Goal: Information Seeking & Learning: Learn about a topic

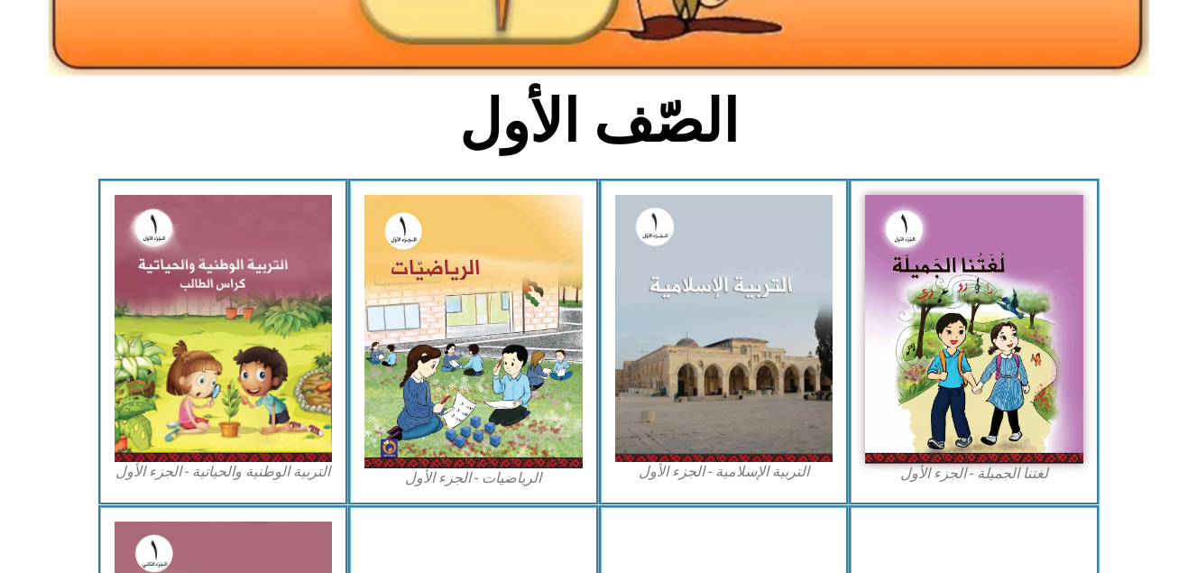
scroll to position [411, 0]
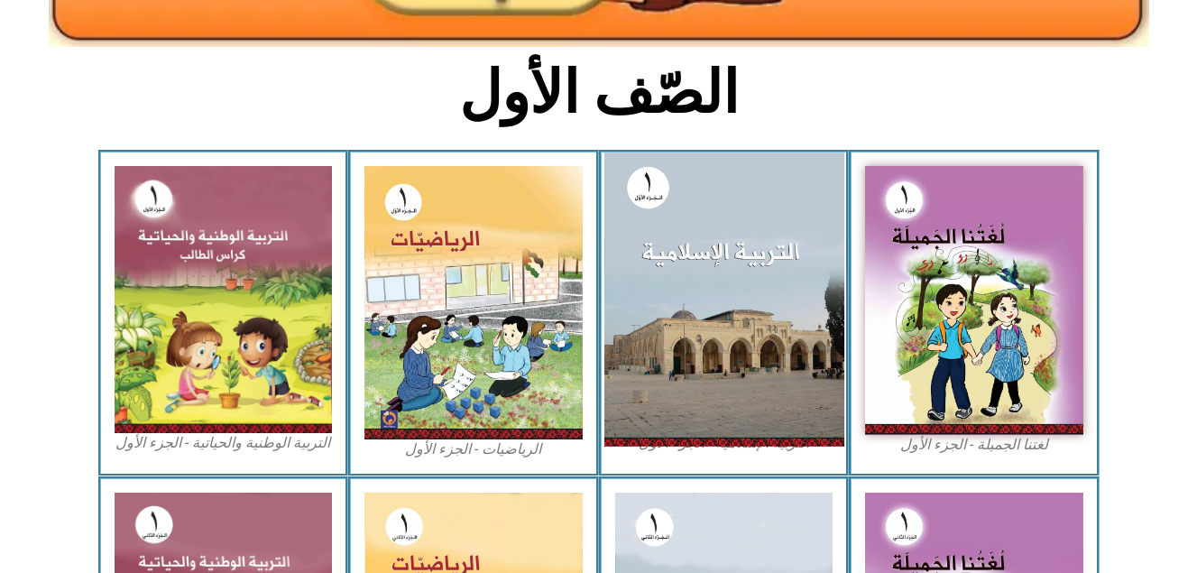
click at [787, 373] on img at bounding box center [723, 298] width 240 height 293
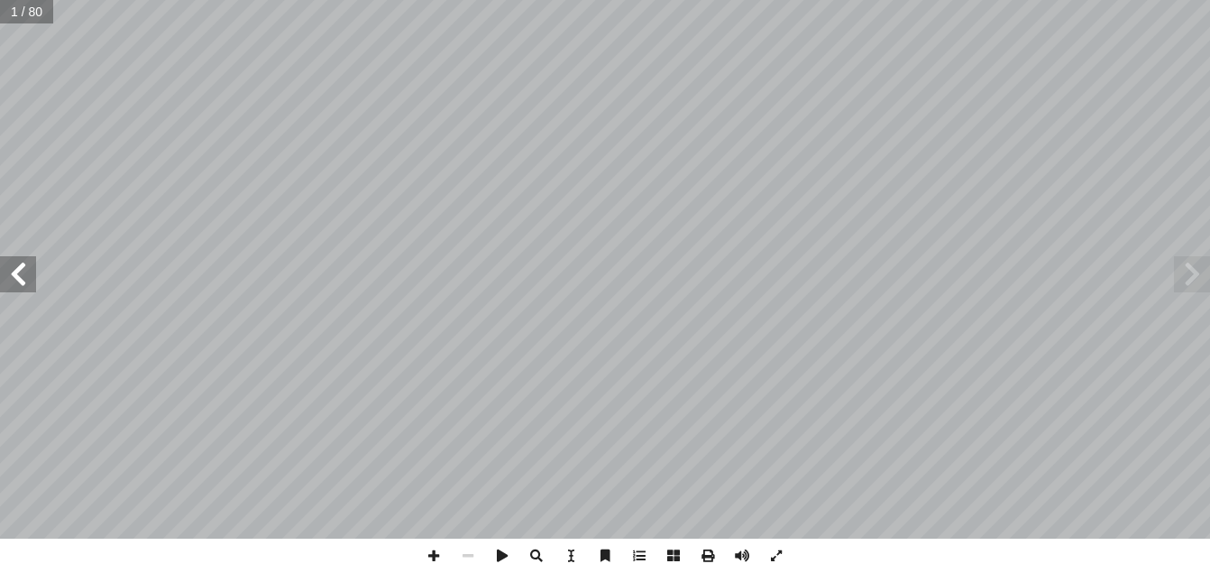
click at [25, 279] on span at bounding box center [18, 274] width 36 height 36
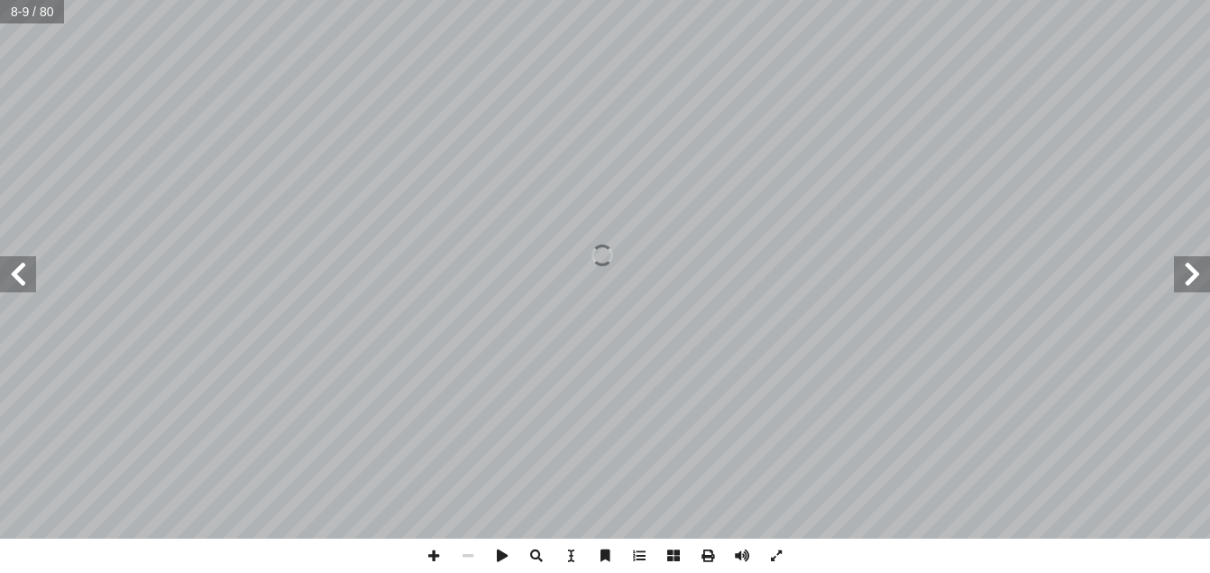
click at [25, 279] on span at bounding box center [18, 274] width 36 height 36
click at [440, 553] on span at bounding box center [434, 555] width 34 height 34
